Goal: Find specific page/section: Find specific page/section

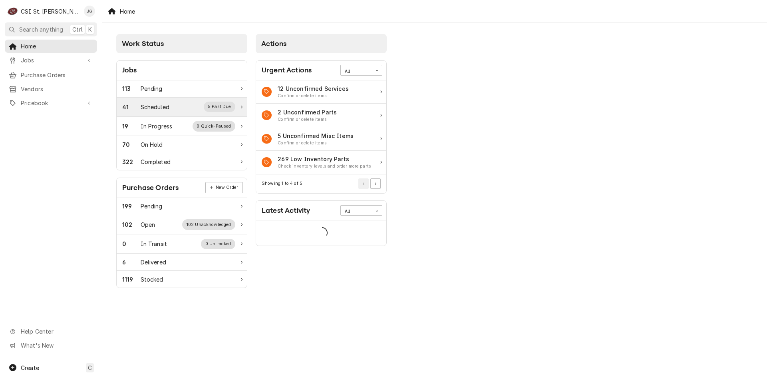
click at [167, 106] on div "Scheduled" at bounding box center [155, 107] width 29 height 8
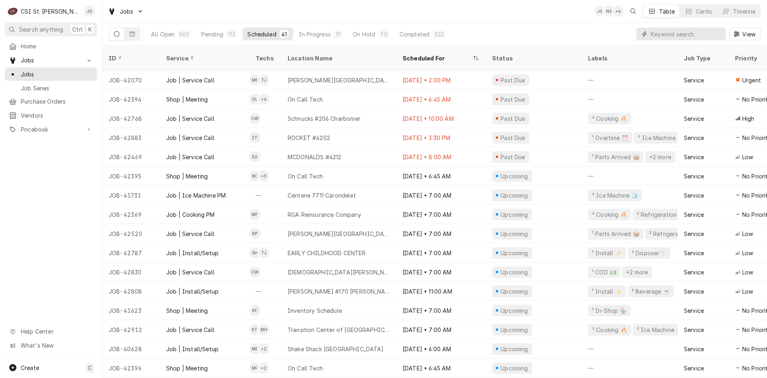
click at [682, 33] on input "Dynamic Content Wrapper" at bounding box center [686, 34] width 71 height 13
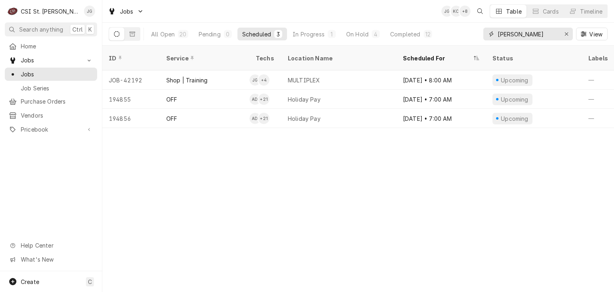
drag, startPoint x: 520, startPoint y: 32, endPoint x: 474, endPoint y: 32, distance: 46.0
click at [476, 32] on div "All Open 20 Pending 0 Scheduled 3 In Progress 1 On Hold 4 Completed 12 george V…" at bounding box center [358, 34] width 499 height 22
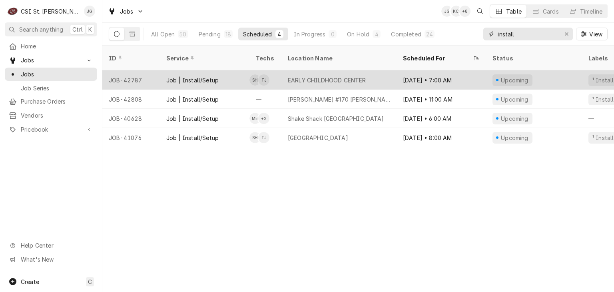
type input "install"
click at [316, 76] on div "EARLY CHILDHOOD CENTER" at bounding box center [338, 79] width 115 height 19
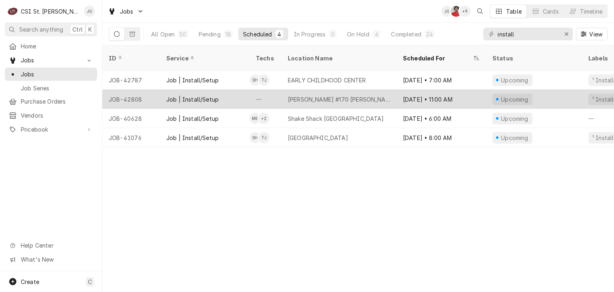
click at [308, 95] on div "[PERSON_NAME] #170 [PERSON_NAME]" at bounding box center [339, 99] width 102 height 8
